Goal: Navigation & Orientation: Find specific page/section

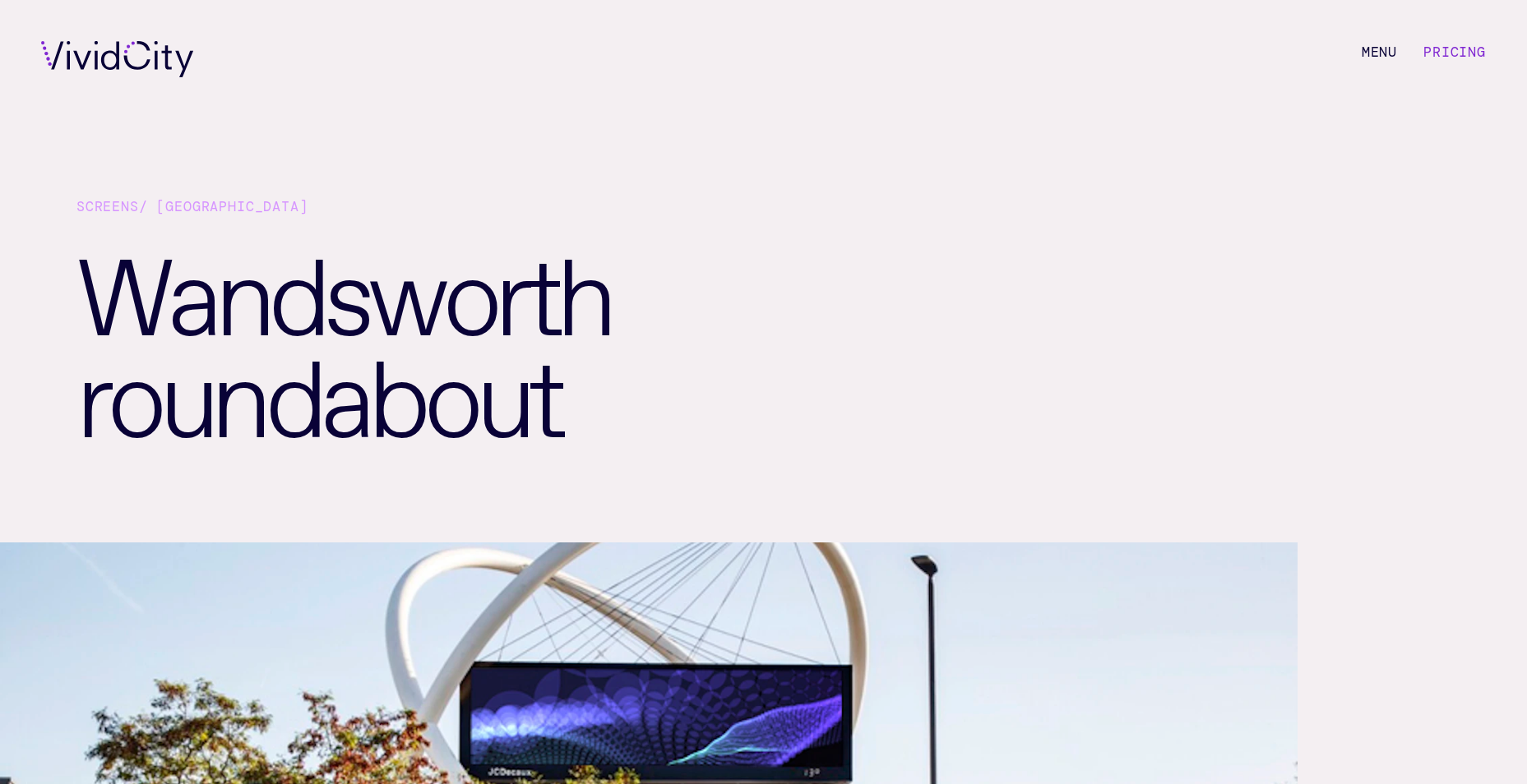
click at [100, 207] on link "Screens" at bounding box center [107, 207] width 62 height 18
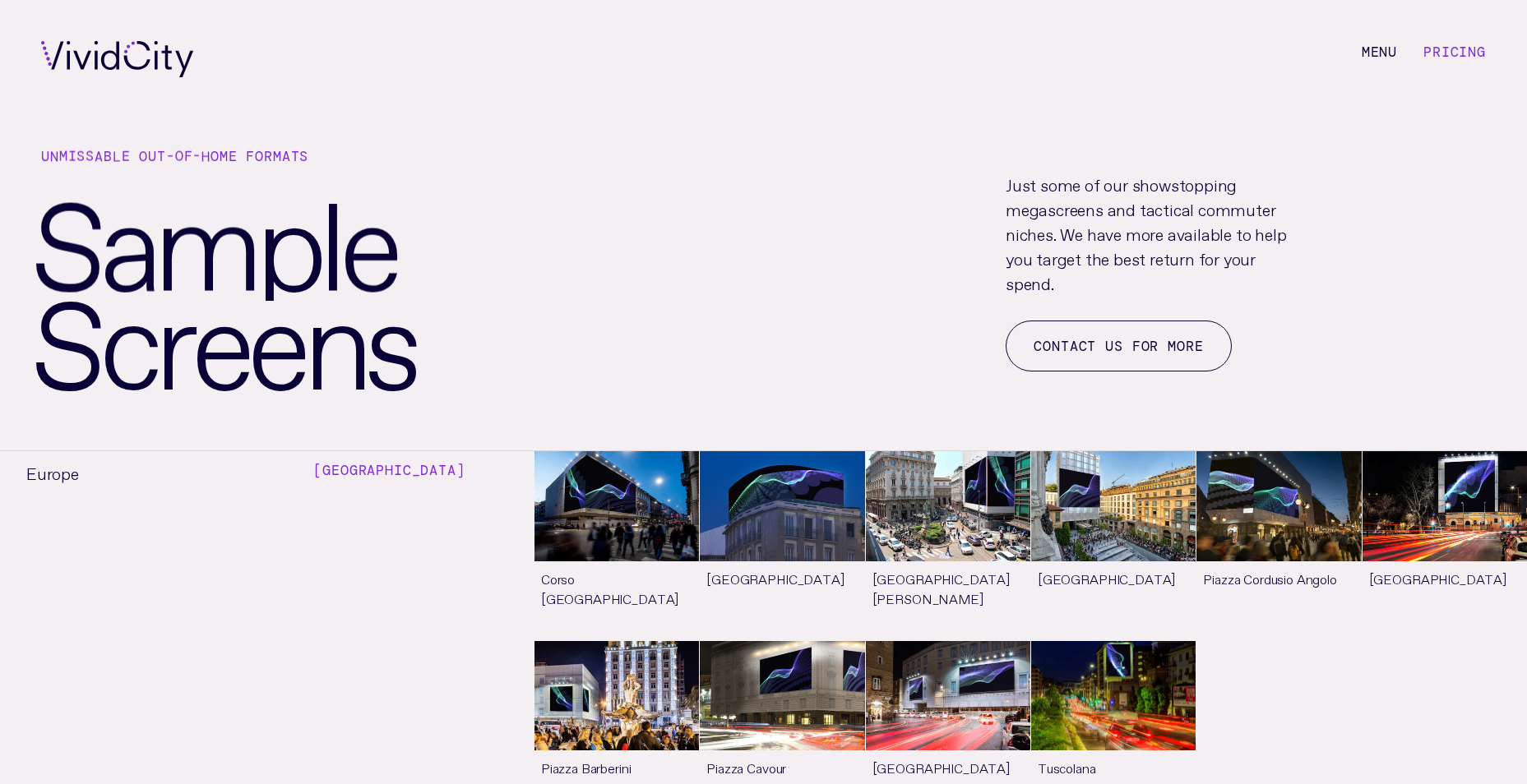
click at [1445, 56] on link "Pricing" at bounding box center [1454, 52] width 62 height 18
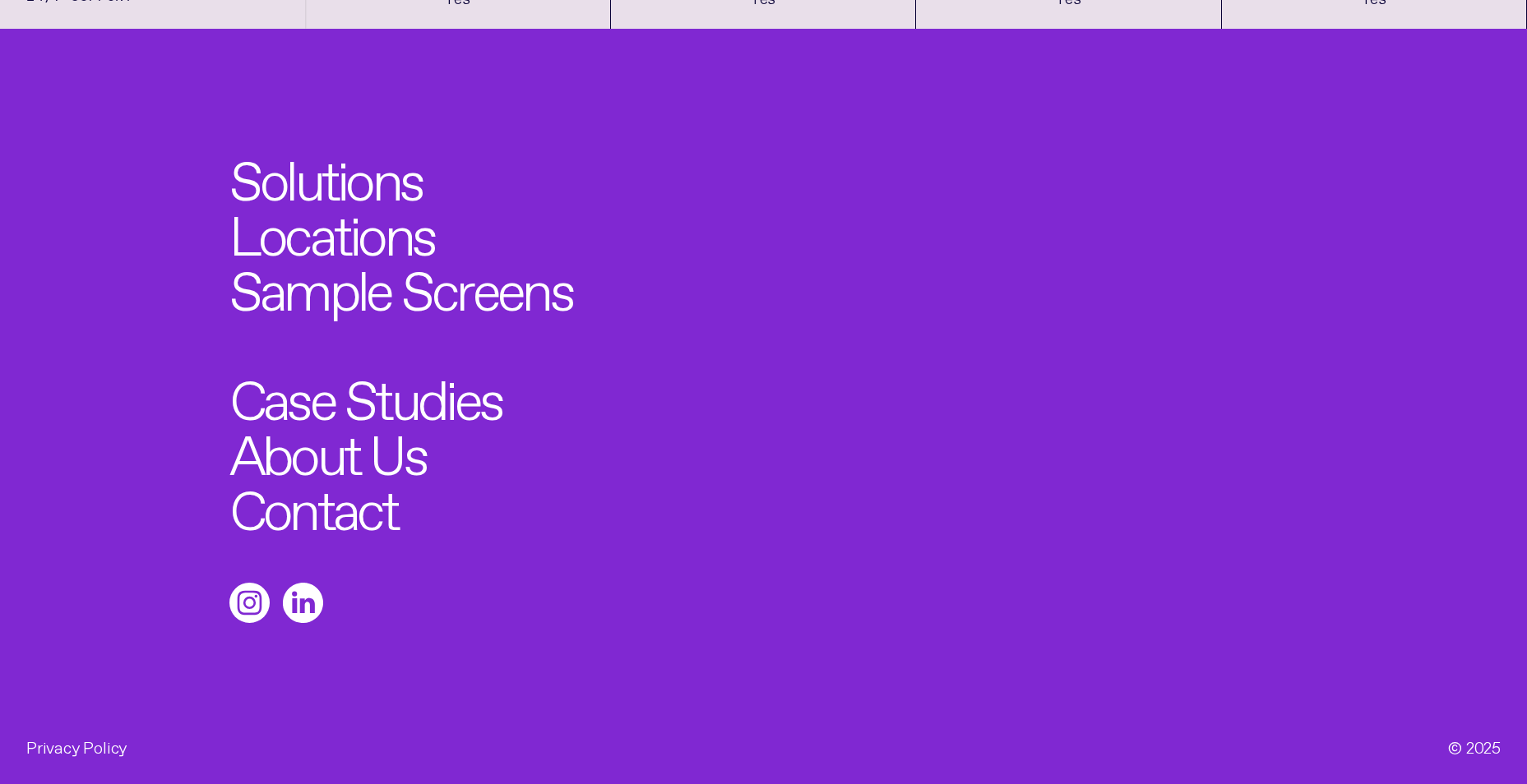
scroll to position [2145, 0]
click at [365, 243] on link "Locations" at bounding box center [343, 228] width 226 height 60
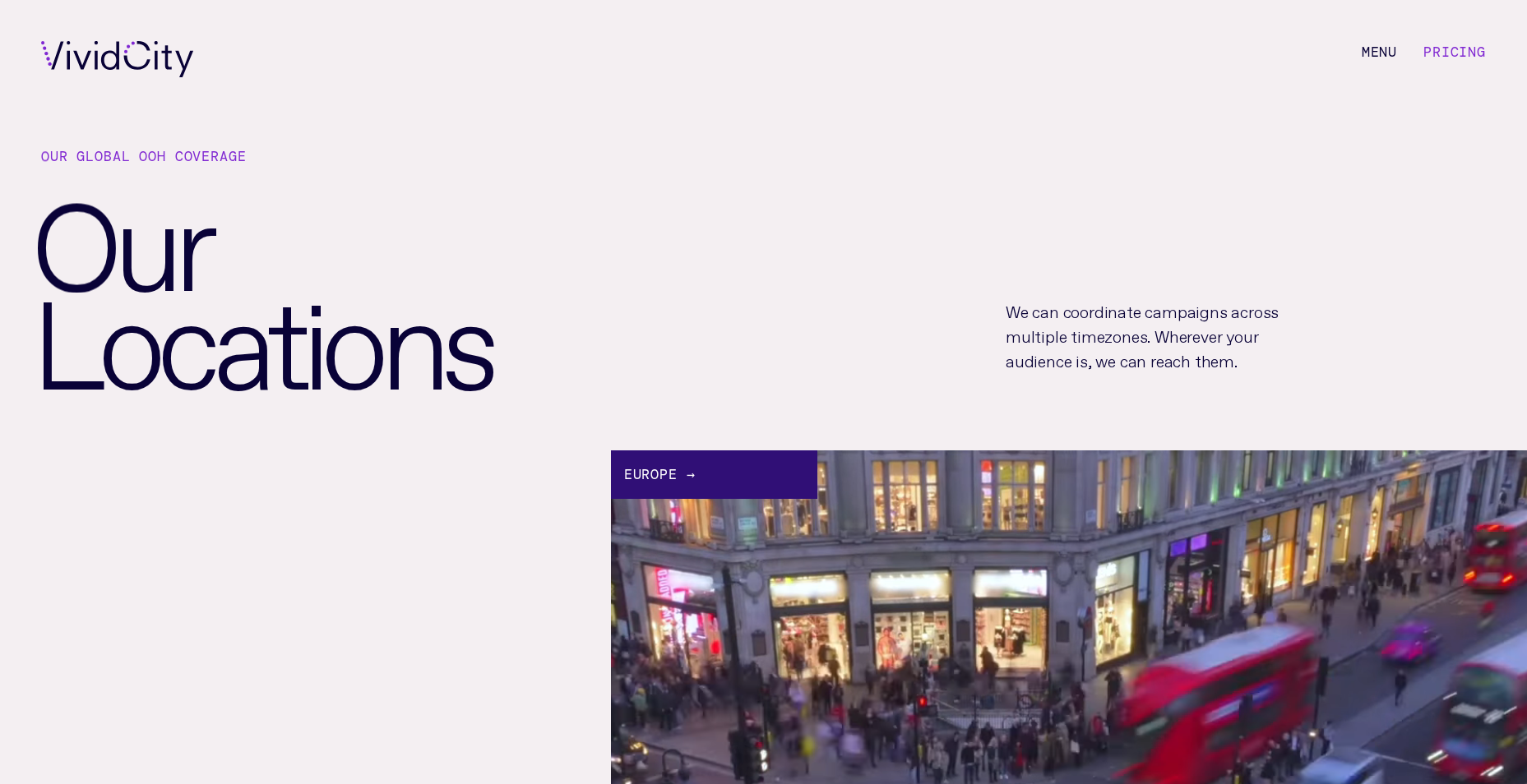
click at [651, 482] on div "Europe →" at bounding box center [714, 475] width 207 height 48
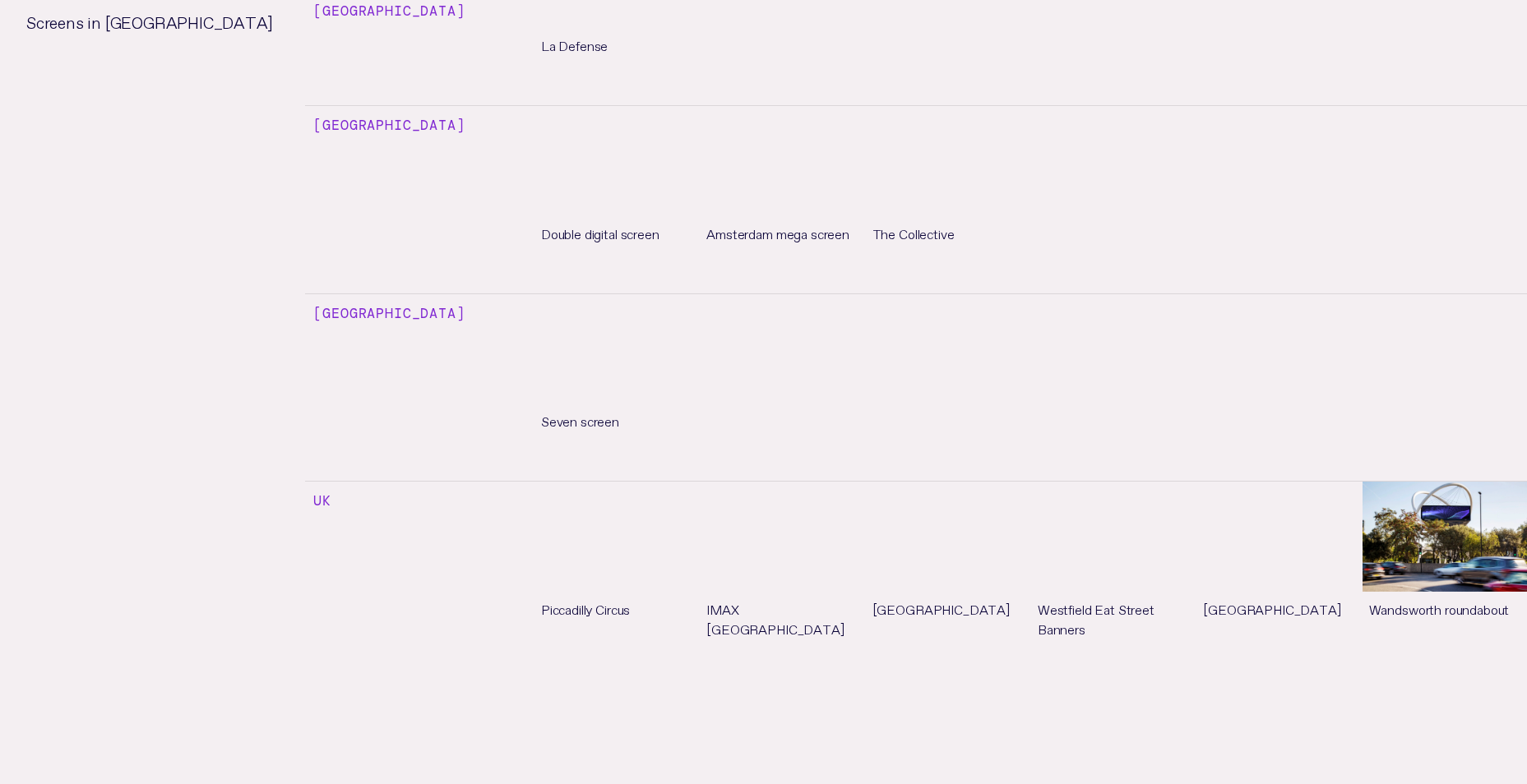
scroll to position [2795, 0]
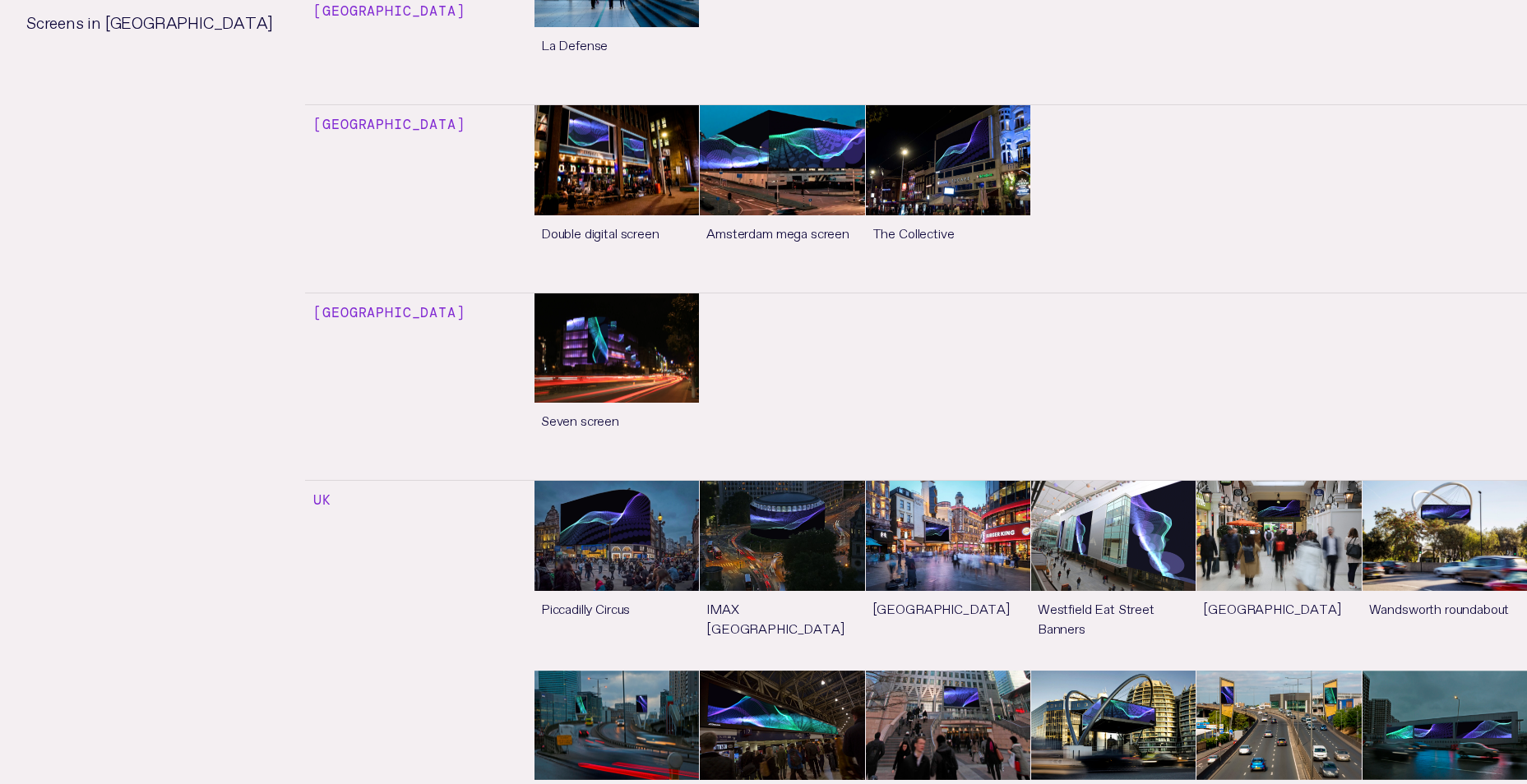
click at [1430, 481] on link "See more" at bounding box center [1444, 575] width 164 height 189
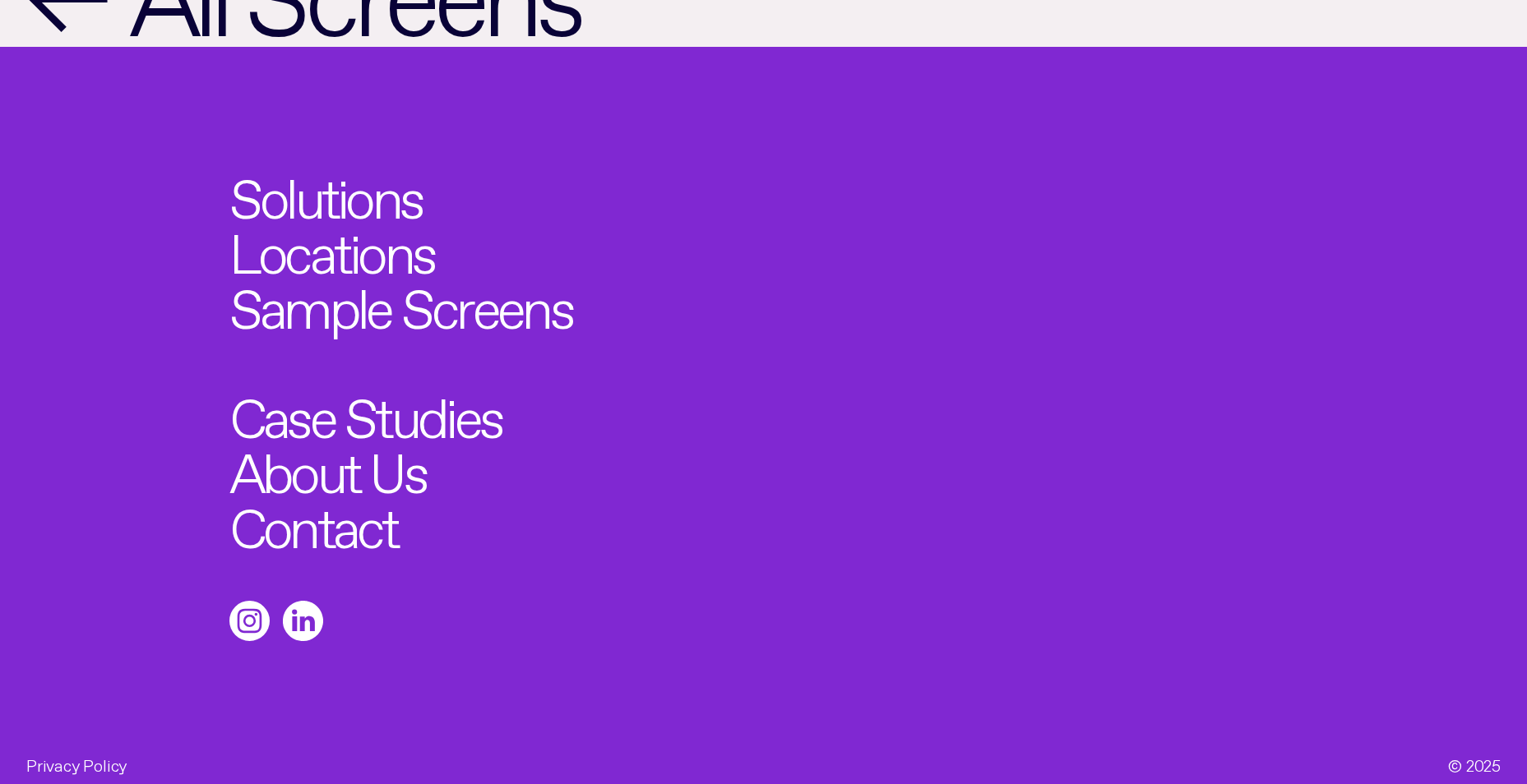
scroll to position [2559, 0]
click at [252, 607] on icon at bounding box center [249, 621] width 45 height 45
